Goal: Information Seeking & Learning: Find specific fact

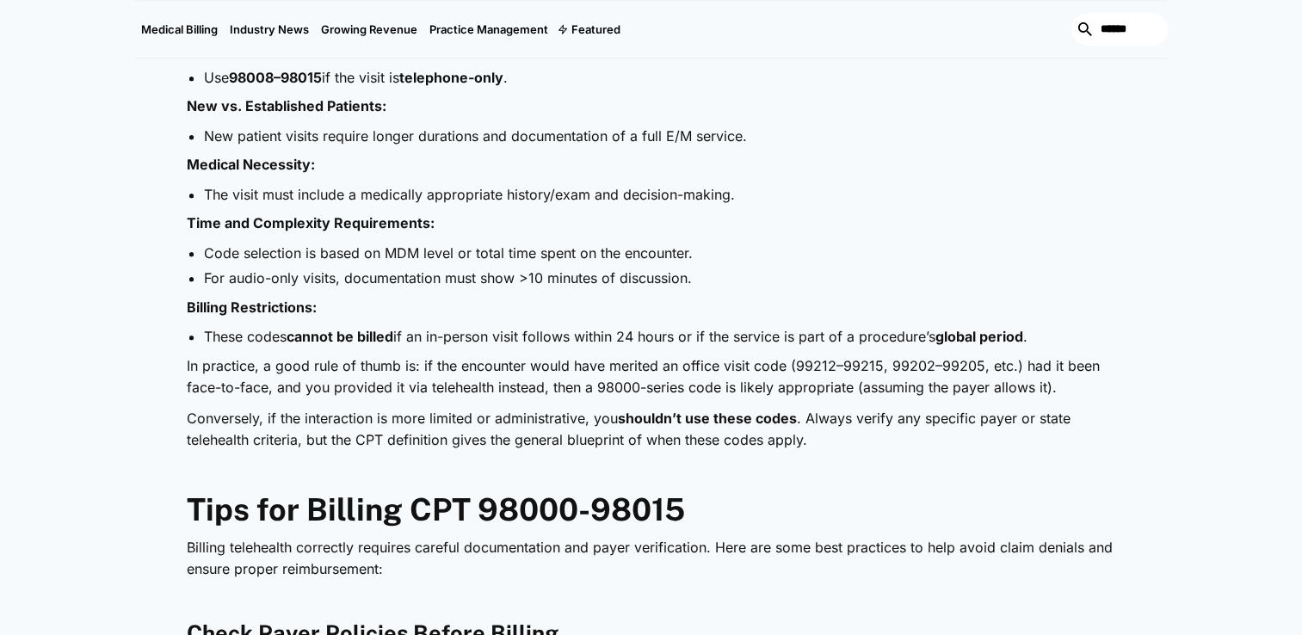
scroll to position [1635, 0]
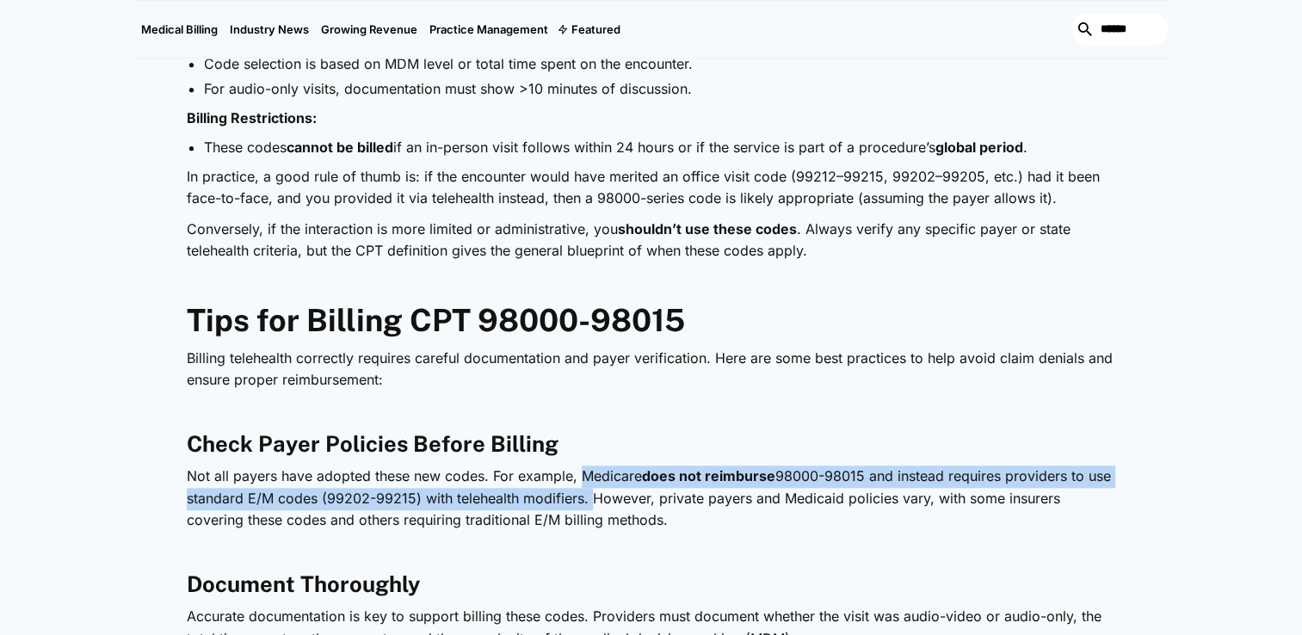
drag, startPoint x: 580, startPoint y: 477, endPoint x: 587, endPoint y: 502, distance: 25.9
click at [587, 502] on p "Not all payers have adopted these new codes. For example, Medicare does not rei…" at bounding box center [651, 499] width 929 height 66
copy p "Medicare does not reimburse 98000-98015 and instead requires providers to use s…"
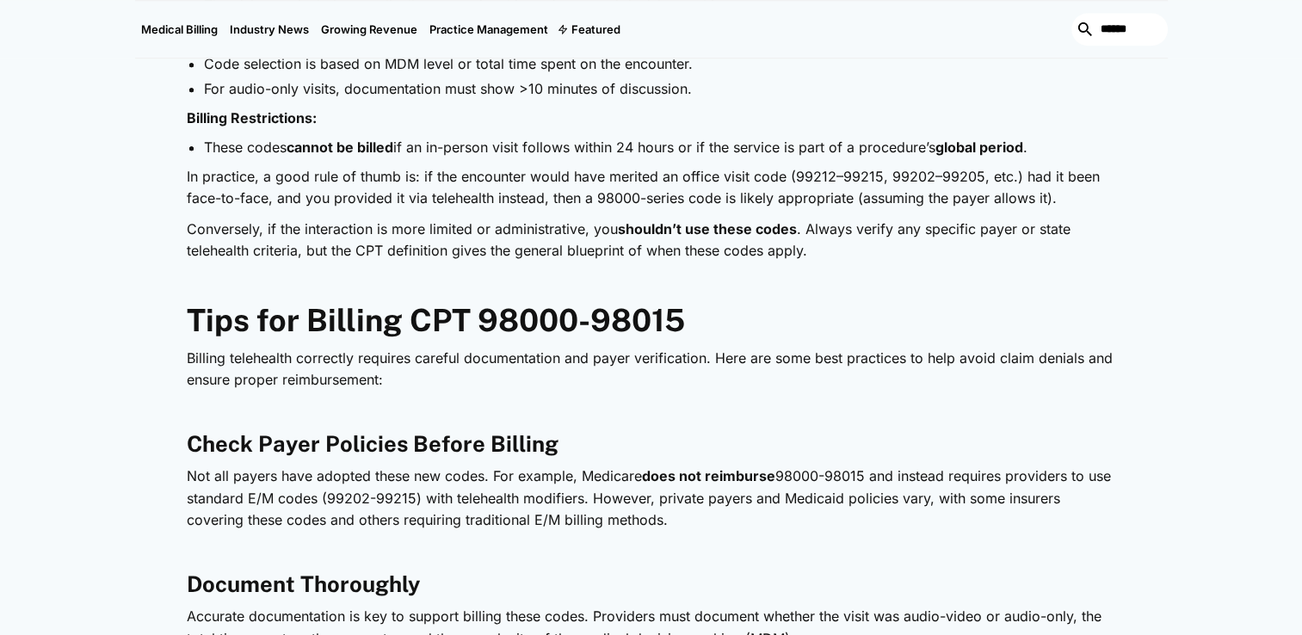
click at [432, 521] on p "Not all payers have adopted these new codes. For example, Medicare does not rei…" at bounding box center [651, 499] width 929 height 66
drag, startPoint x: 432, startPoint y: 521, endPoint x: 328, endPoint y: 497, distance: 106.9
click at [328, 499] on p "Not all payers have adopted these new codes. For example, Medicare does not rei…" at bounding box center [651, 499] width 929 height 66
drag, startPoint x: 188, startPoint y: 497, endPoint x: 417, endPoint y: 497, distance: 229.8
click at [417, 497] on p "Not all payers have adopted these new codes. For example, Medicare does not rei…" at bounding box center [651, 499] width 929 height 66
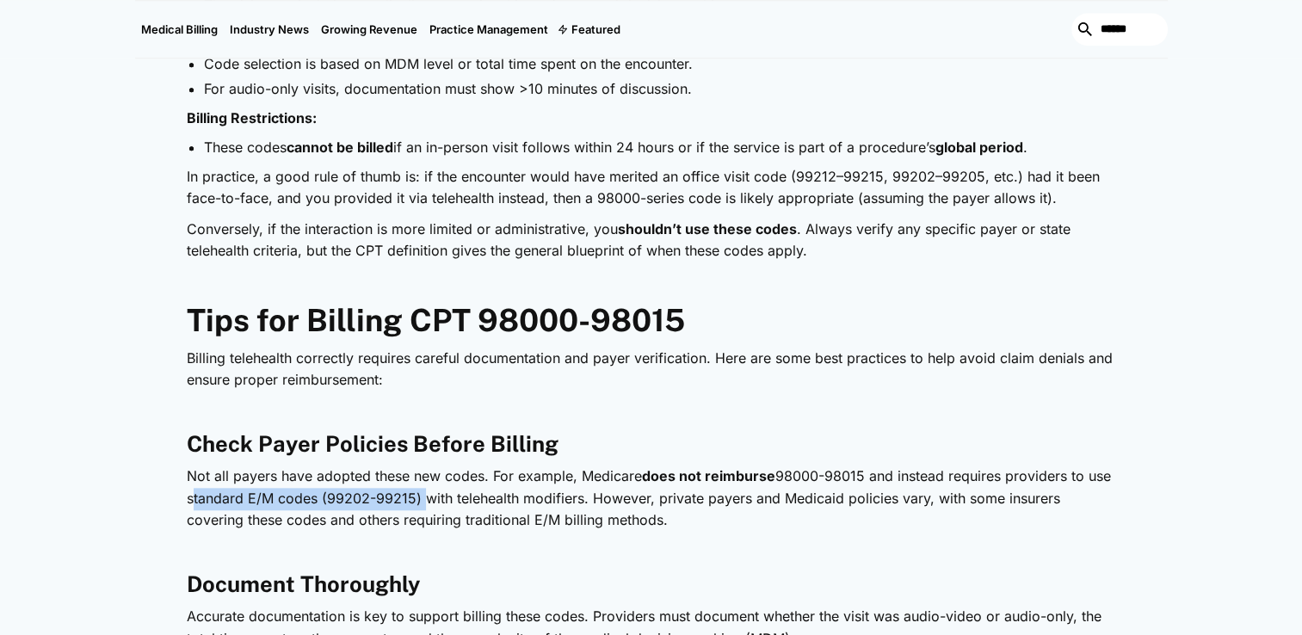
drag, startPoint x: 417, startPoint y: 497, endPoint x: 391, endPoint y: 505, distance: 28.0
copy p "standard E/M codes (99202-99215)"
